Goal: Navigation & Orientation: Find specific page/section

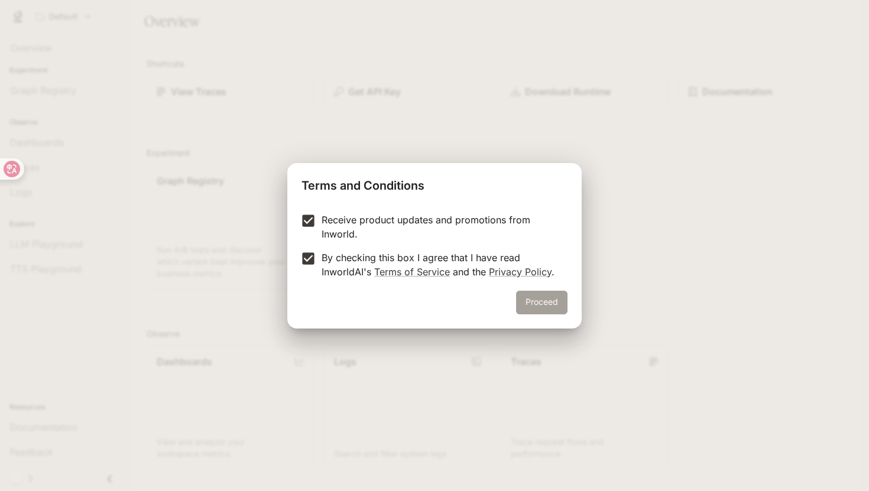
click at [546, 309] on button "Proceed" at bounding box center [541, 303] width 51 height 24
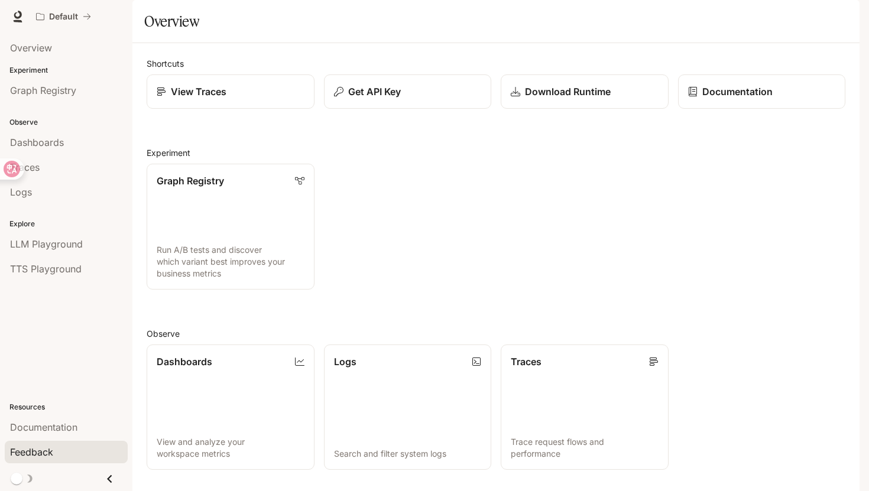
click at [39, 449] on span "Feedback" at bounding box center [31, 452] width 43 height 14
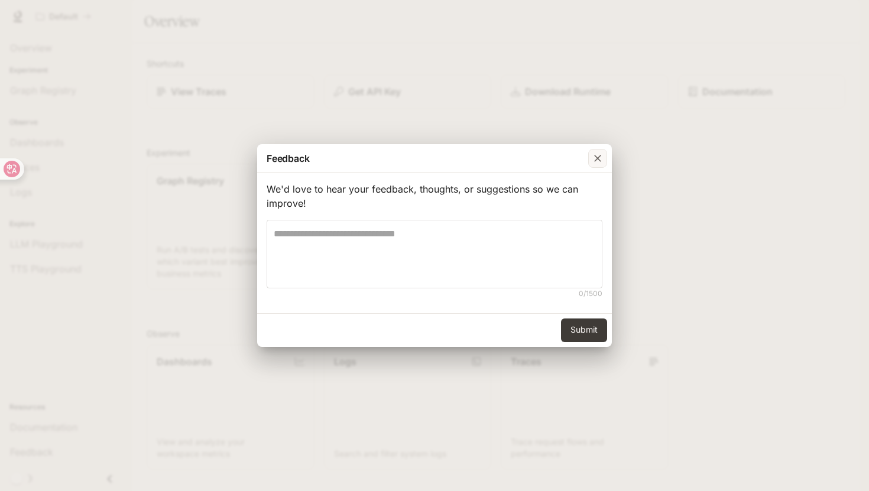
click at [604, 154] on div "button" at bounding box center [597, 158] width 19 height 19
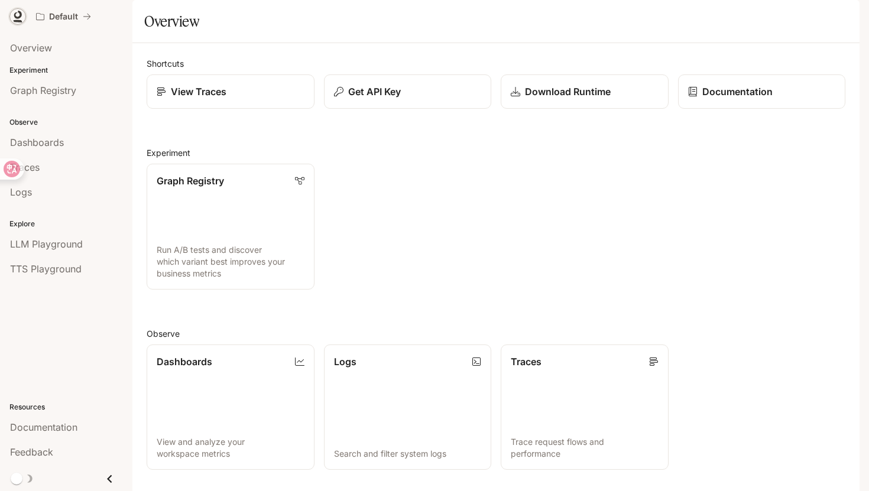
click at [19, 17] on icon at bounding box center [18, 15] width 8 height 8
click at [57, 48] on div "Overview" at bounding box center [66, 48] width 112 height 14
